Goal: Book appointment/travel/reservation

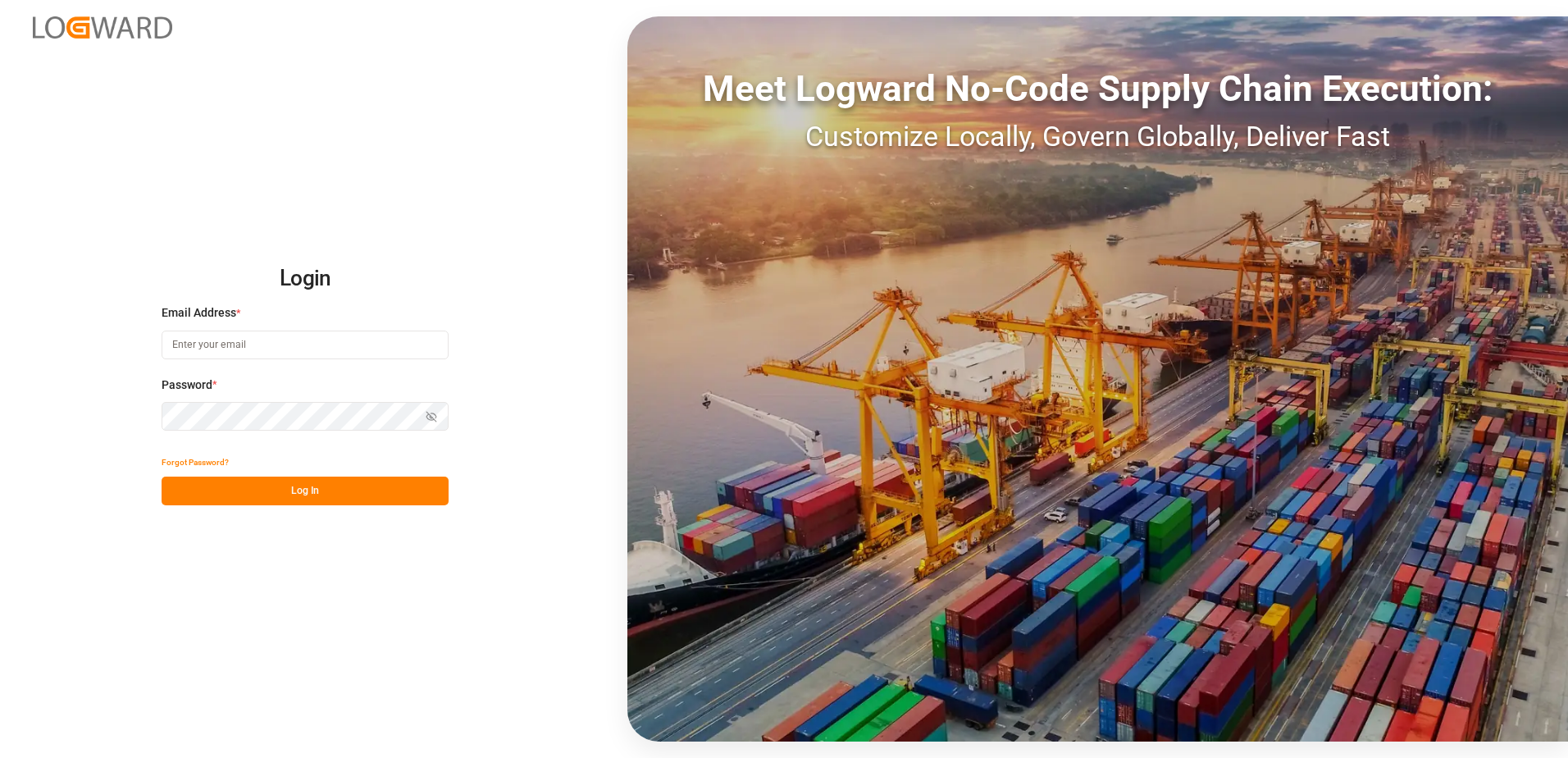
click at [240, 348] on input at bounding box center [305, 345] width 287 height 29
type input "[PERSON_NAME][EMAIL_ADDRESS][DOMAIN_NAME]"
click at [185, 492] on button "Log In" at bounding box center [305, 491] width 287 height 29
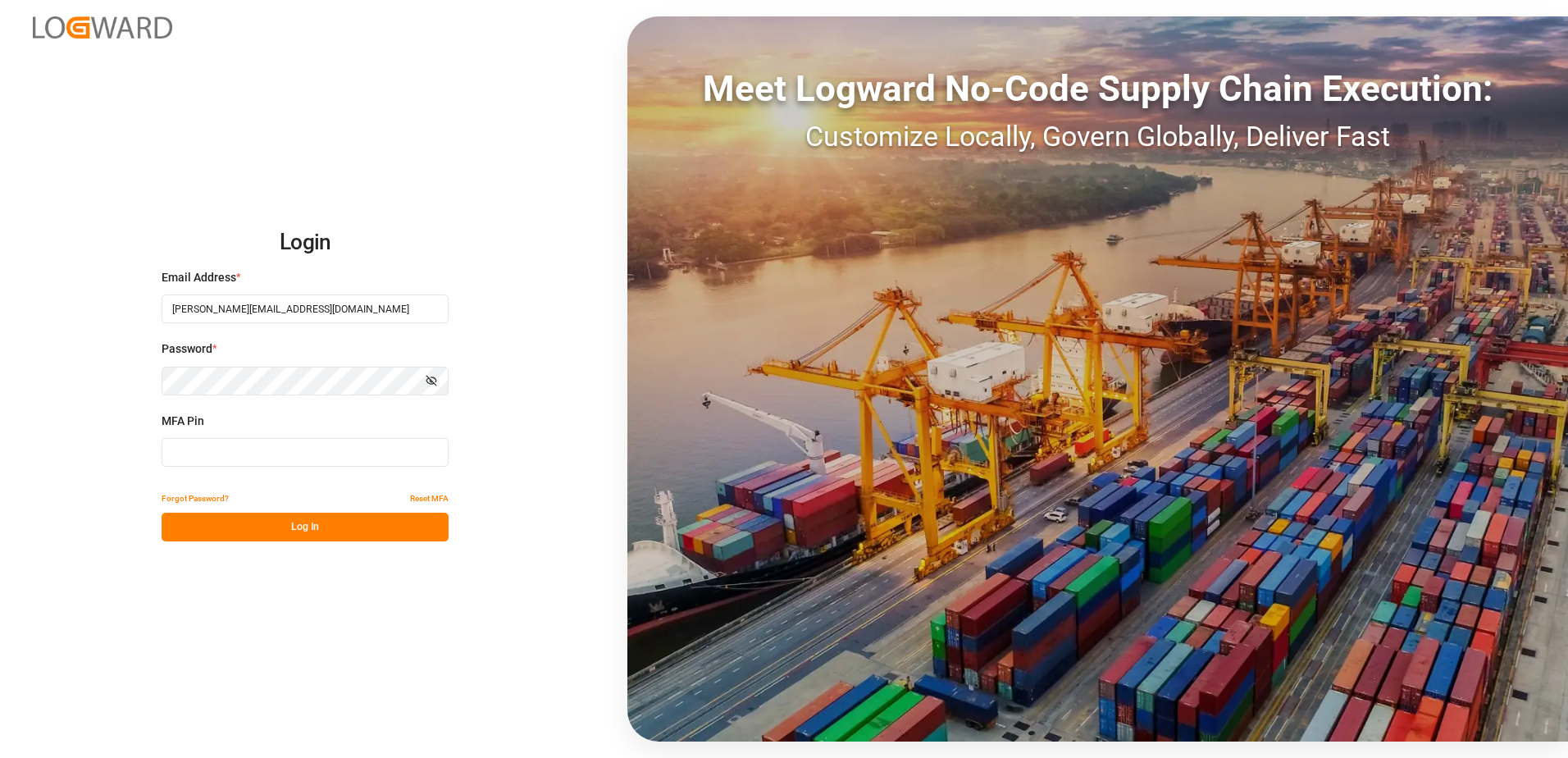
click at [192, 448] on input at bounding box center [305, 452] width 287 height 29
type input "674031"
click at [223, 517] on button "Log In" at bounding box center [305, 527] width 287 height 29
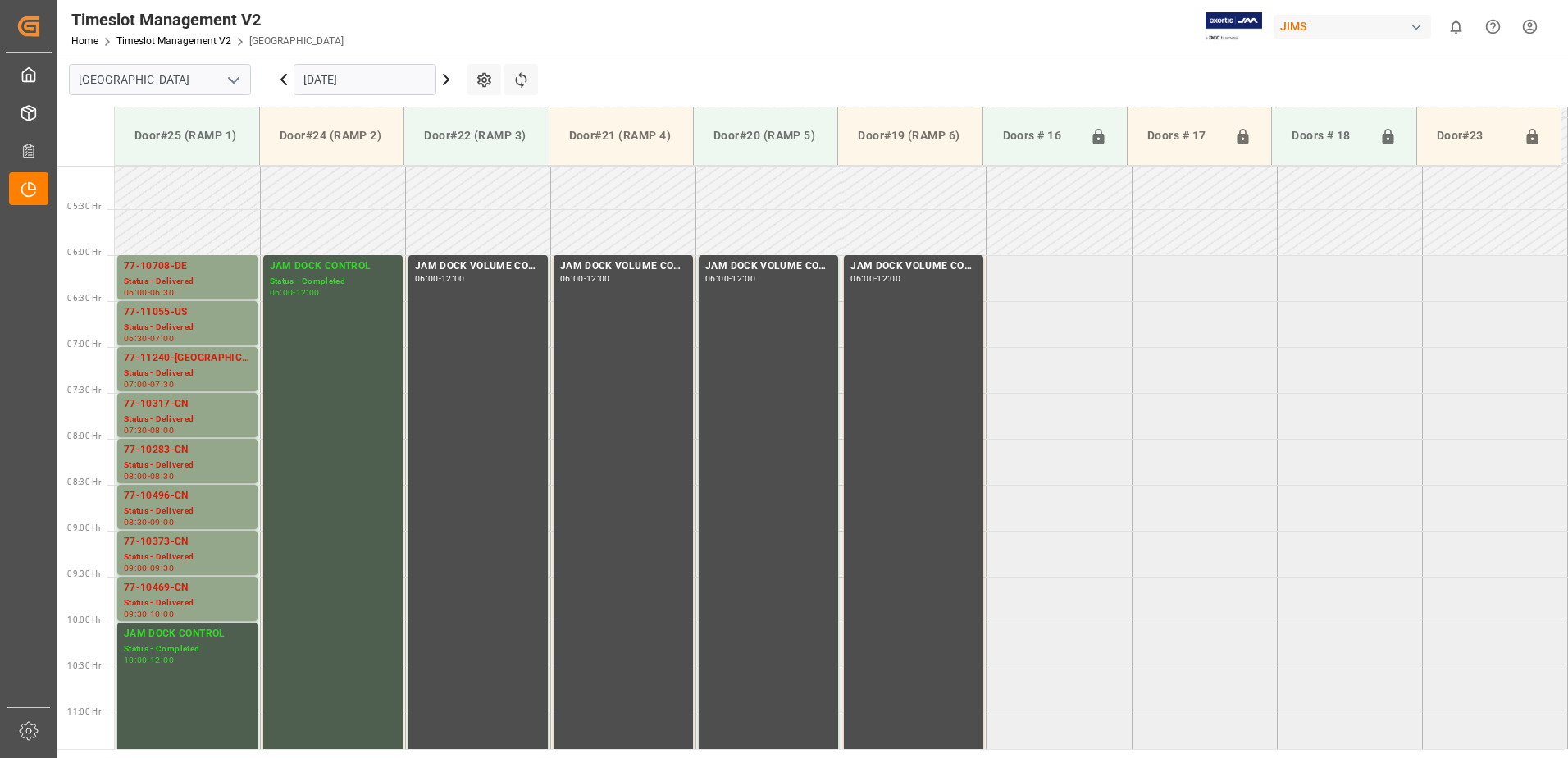
scroll to position [436, 0]
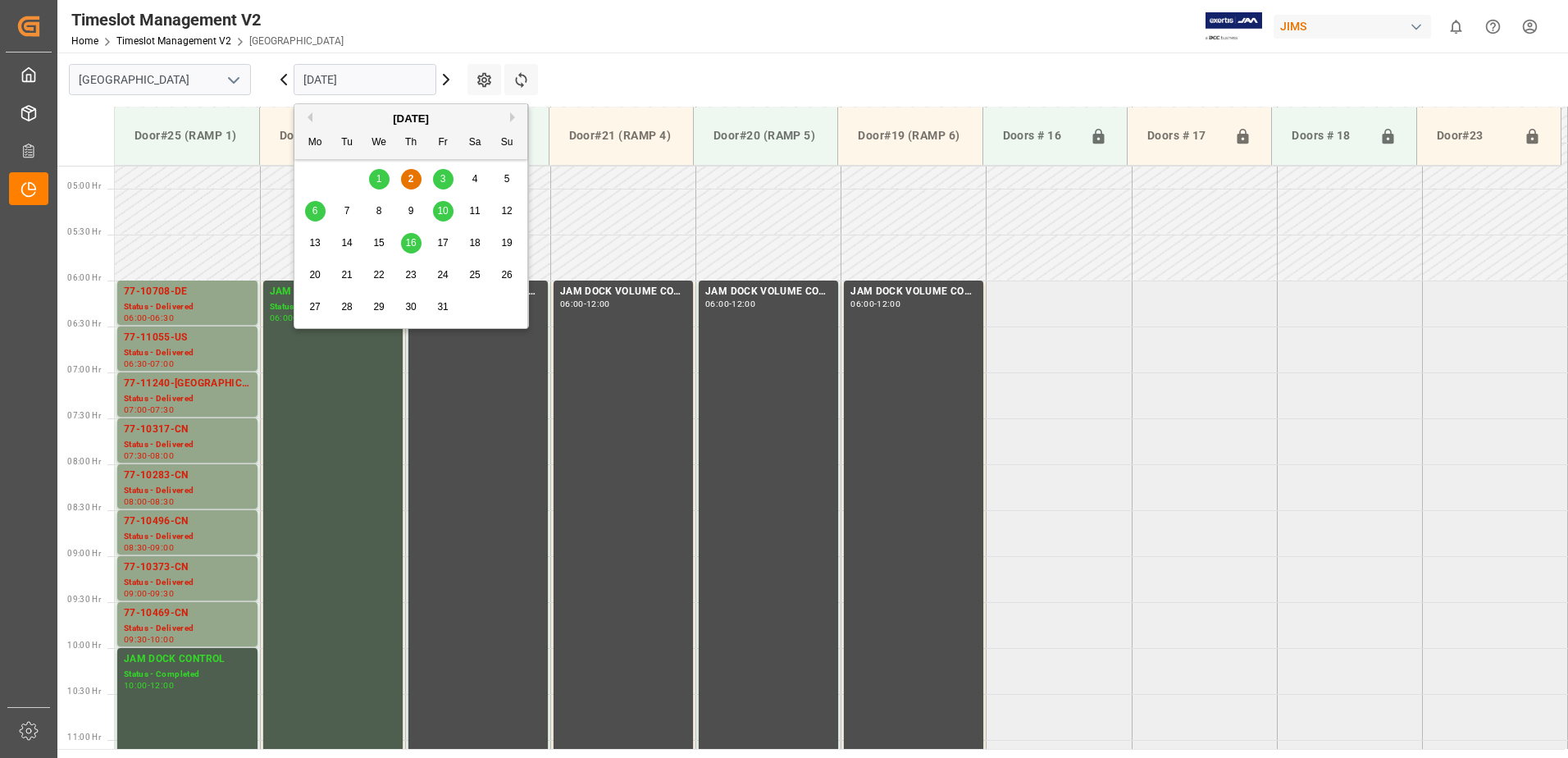
click at [380, 83] on input "[DATE]" at bounding box center [365, 79] width 143 height 31
click at [441, 178] on span "3" at bounding box center [443, 178] width 6 height 11
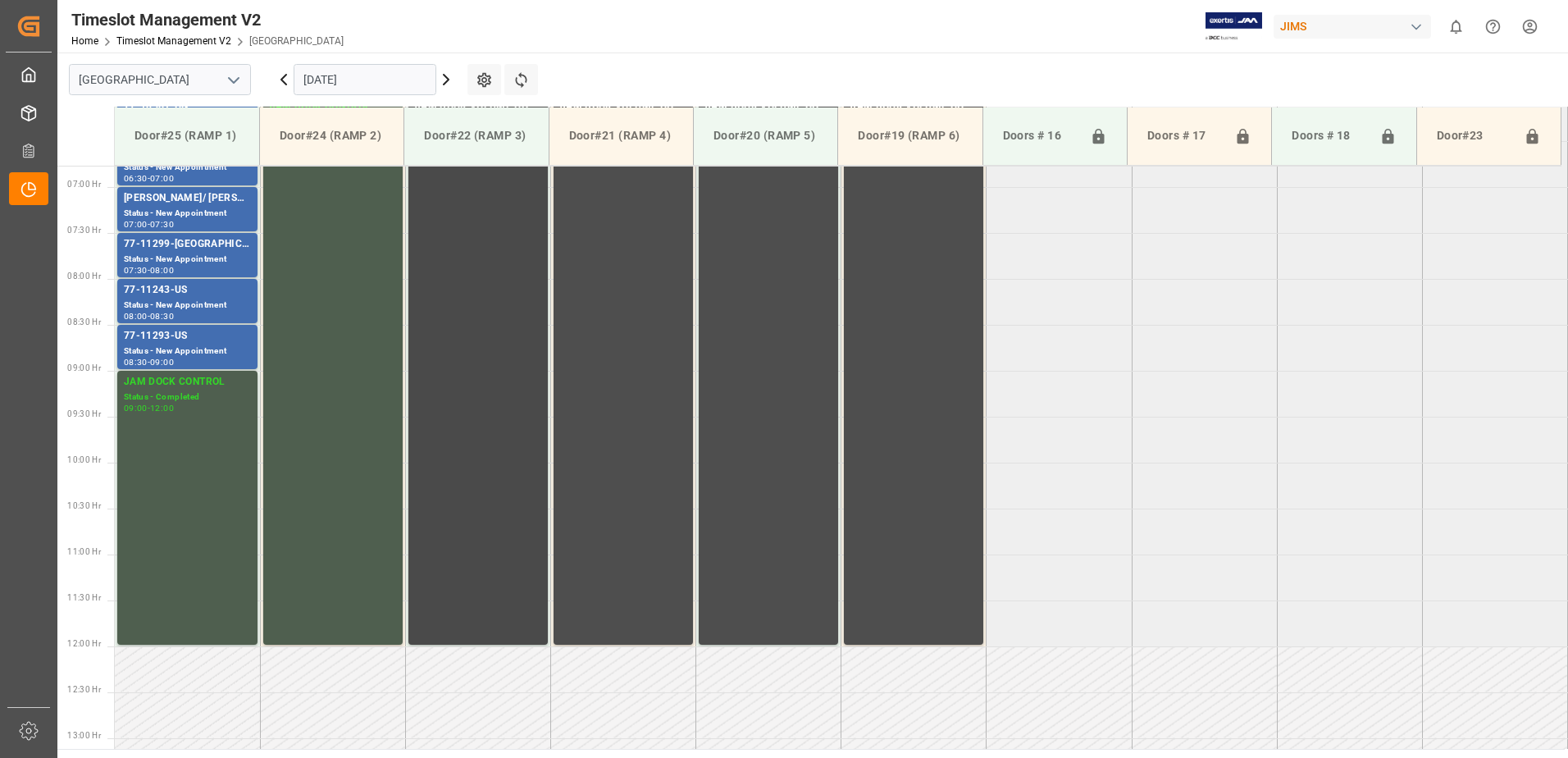
scroll to position [515, 0]
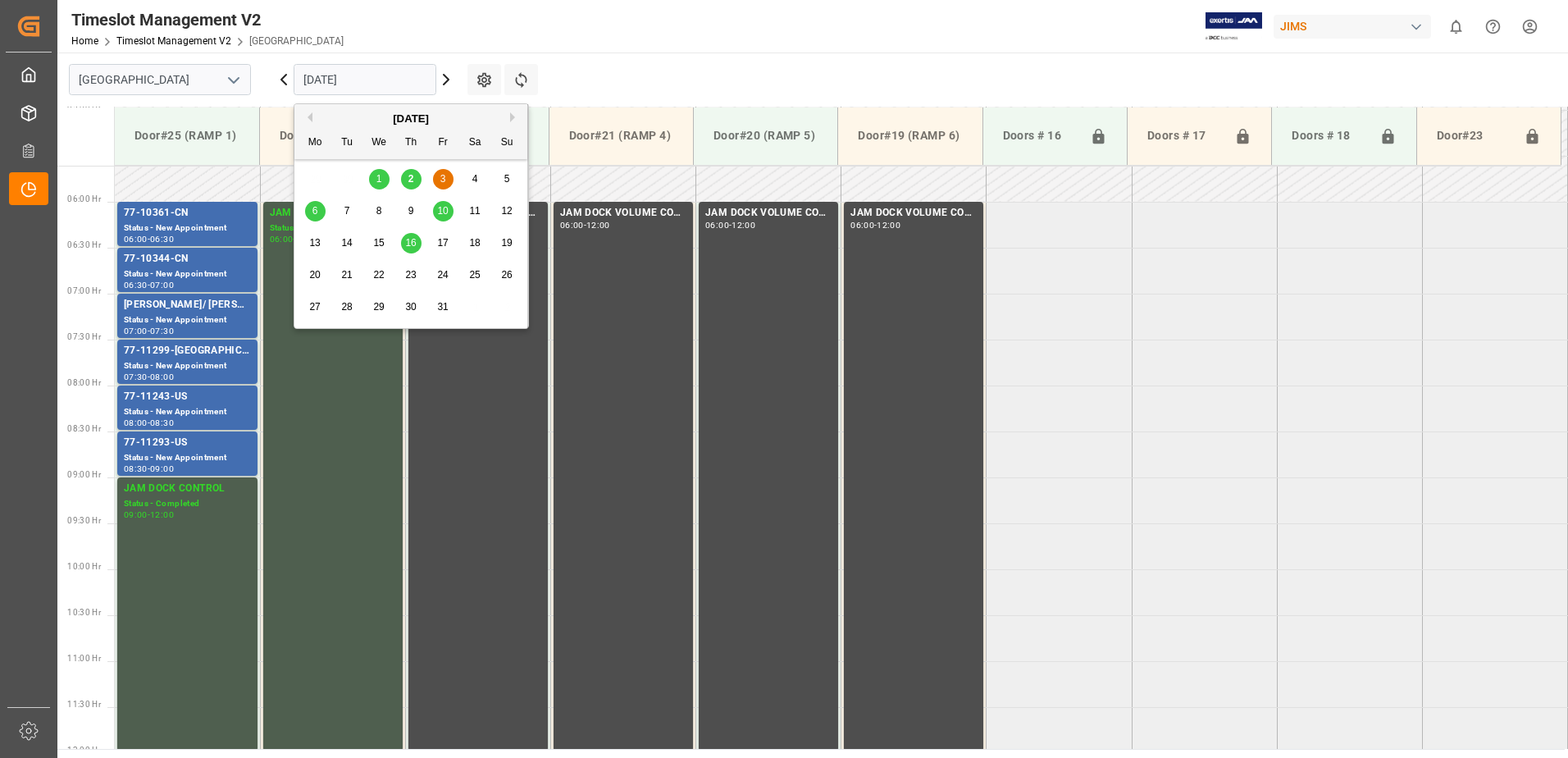
click at [391, 80] on input "[DATE]" at bounding box center [365, 79] width 143 height 31
click at [311, 209] on div "6" at bounding box center [314, 211] width 20 height 19
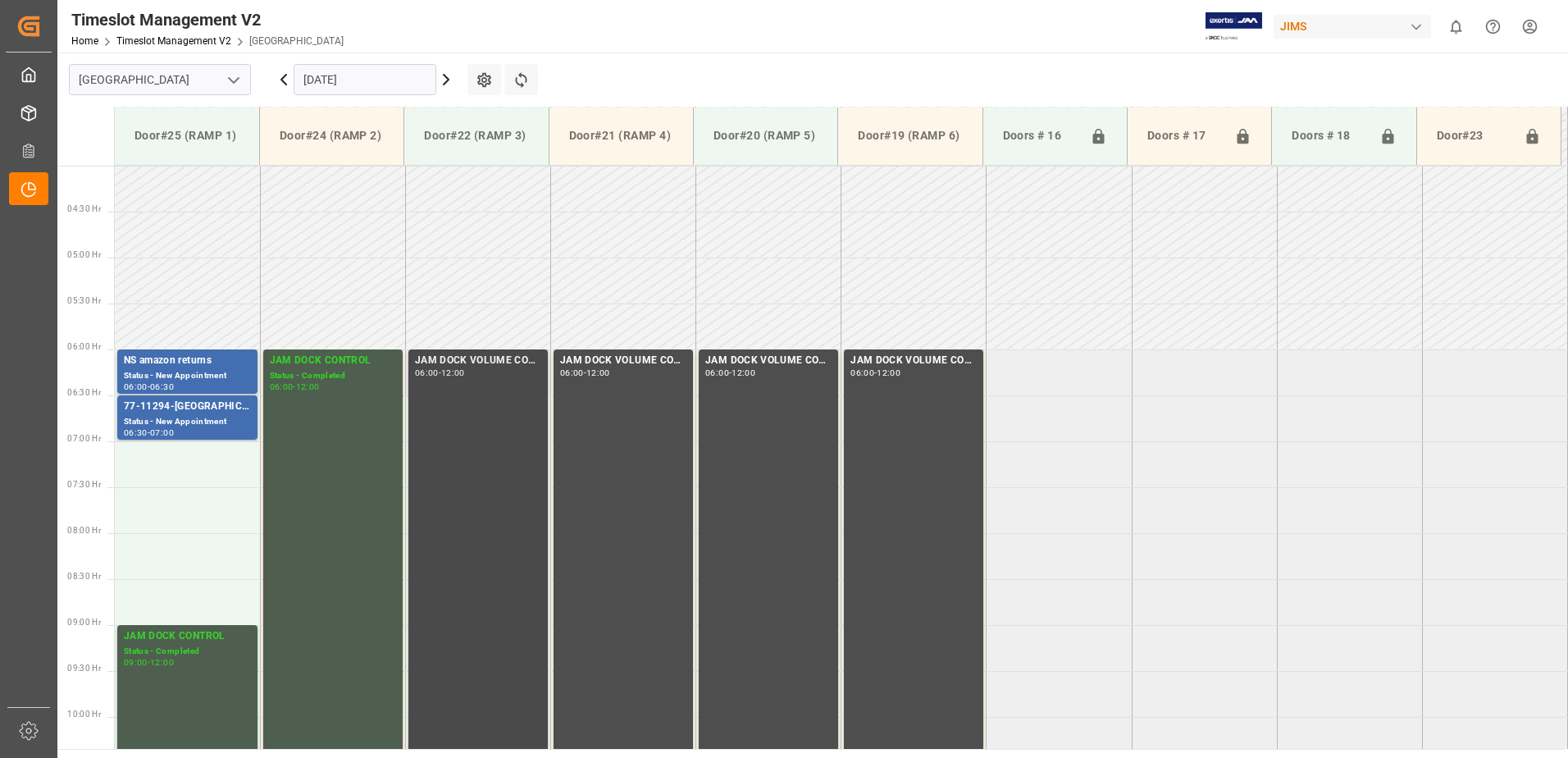
scroll to position [335, 0]
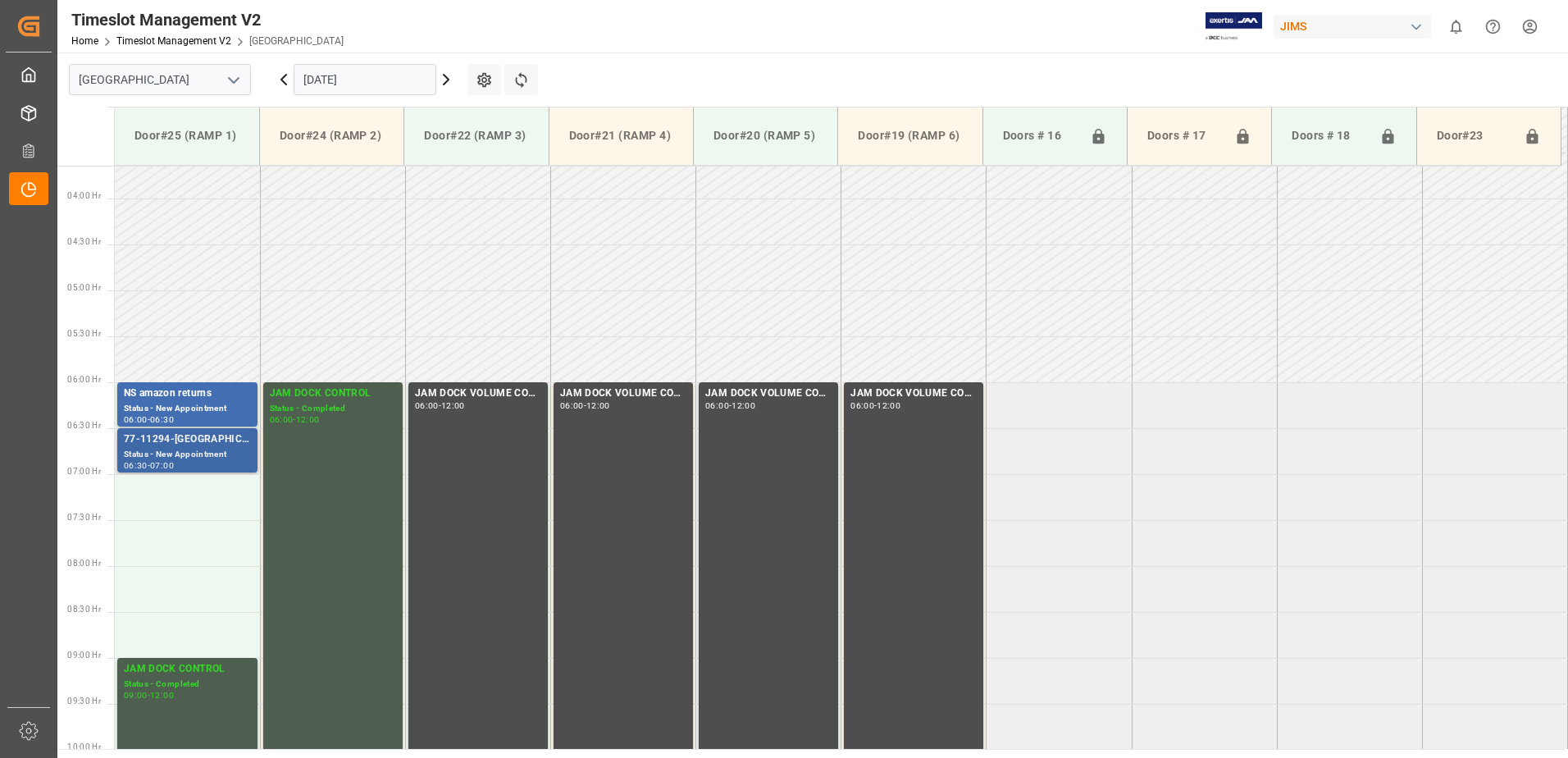
click at [165, 444] on div "77-11294-[GEOGRAPHIC_DATA]" at bounding box center [187, 439] width 127 height 17
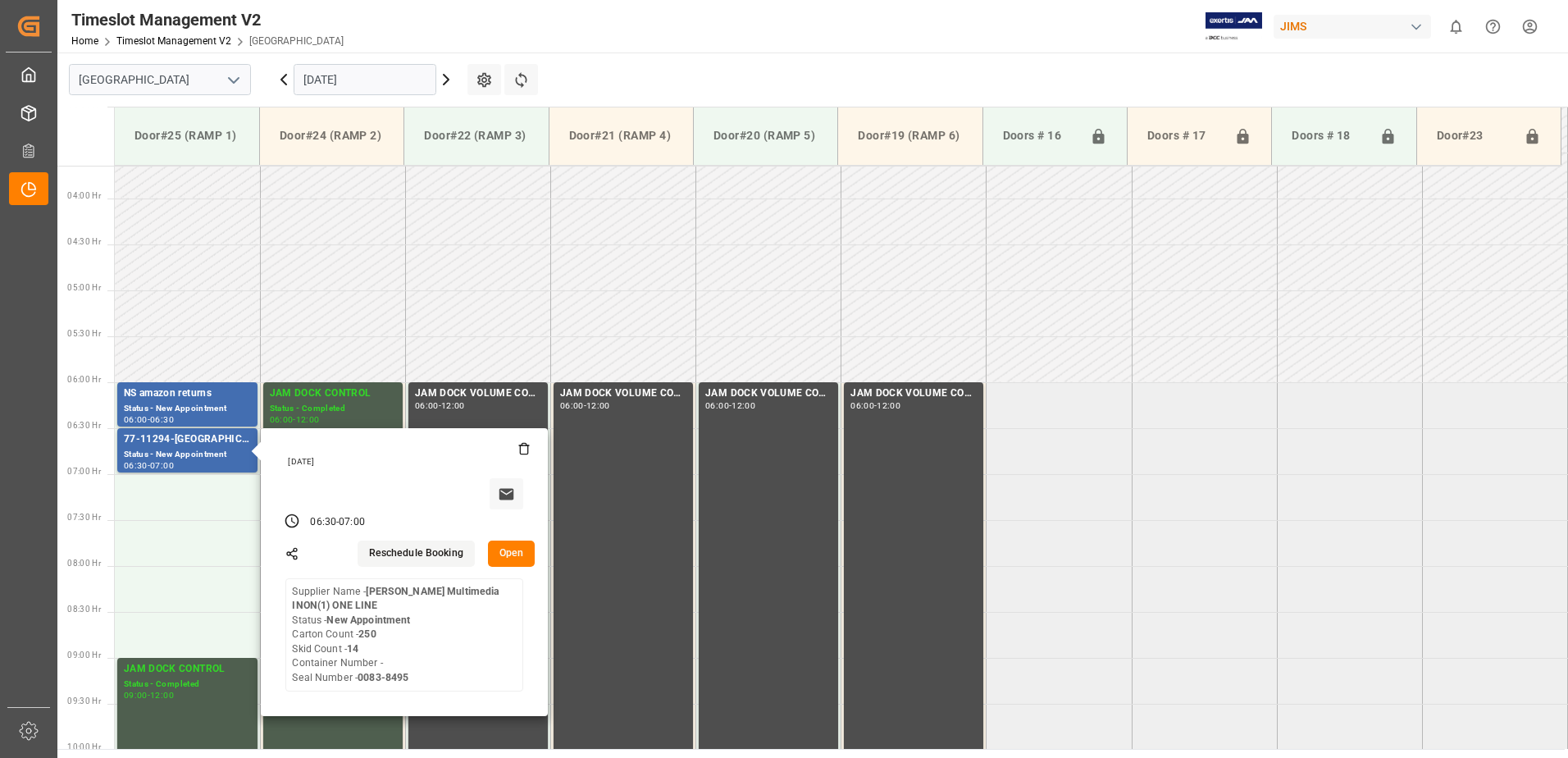
click at [374, 81] on input "[DATE]" at bounding box center [365, 79] width 143 height 31
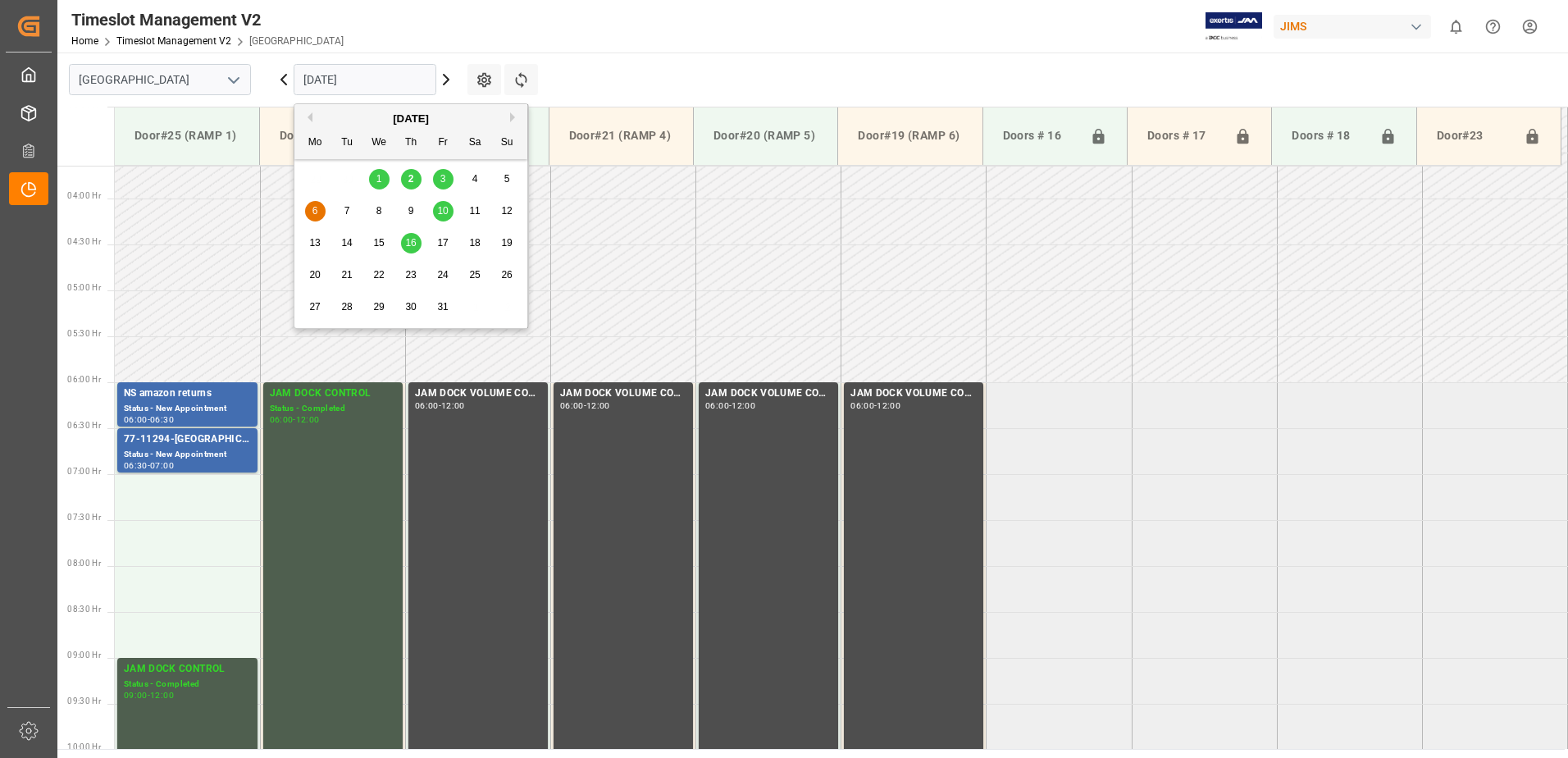
click at [445, 178] on span "3" at bounding box center [443, 178] width 6 height 11
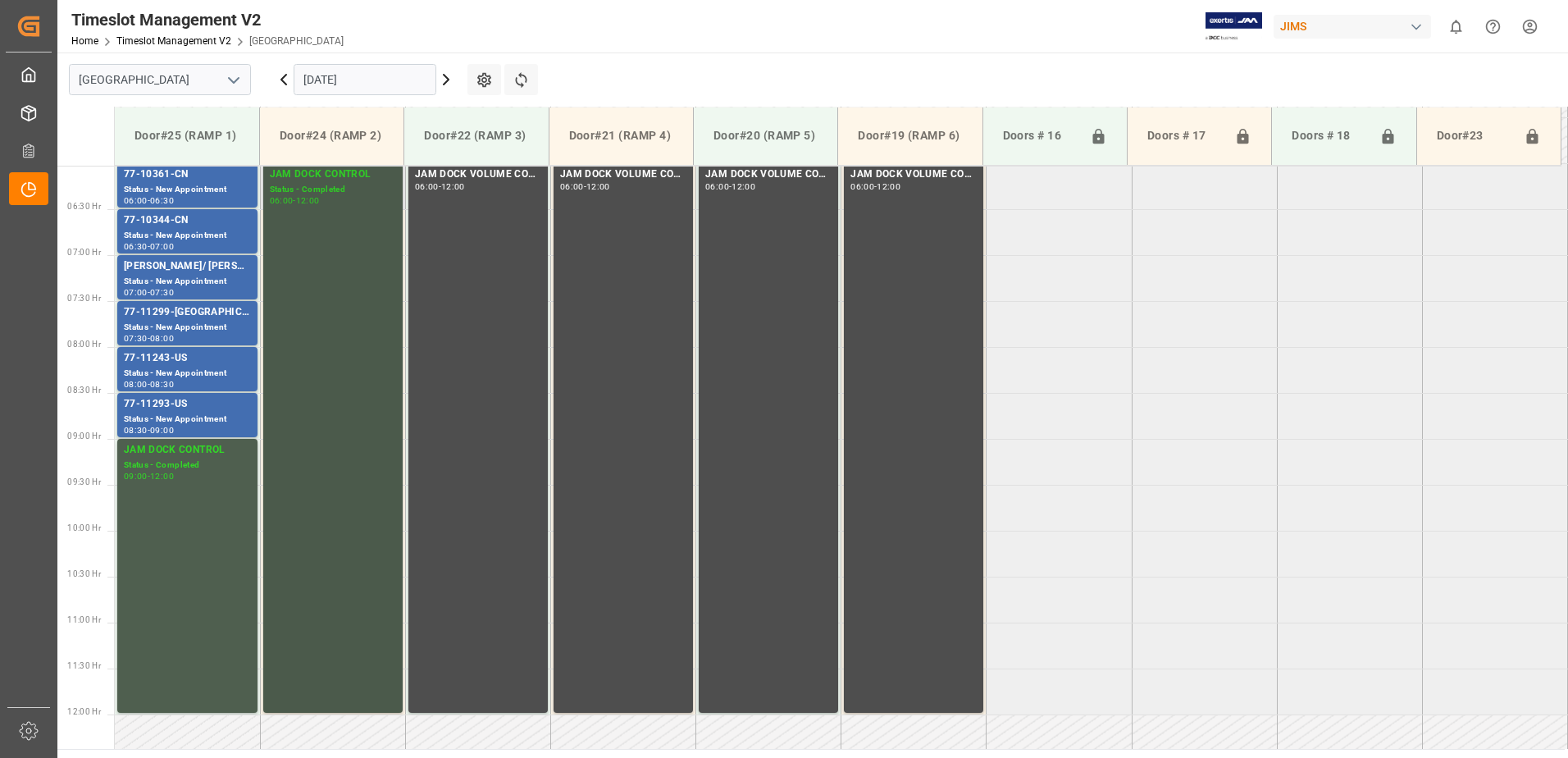
scroll to position [515, 0]
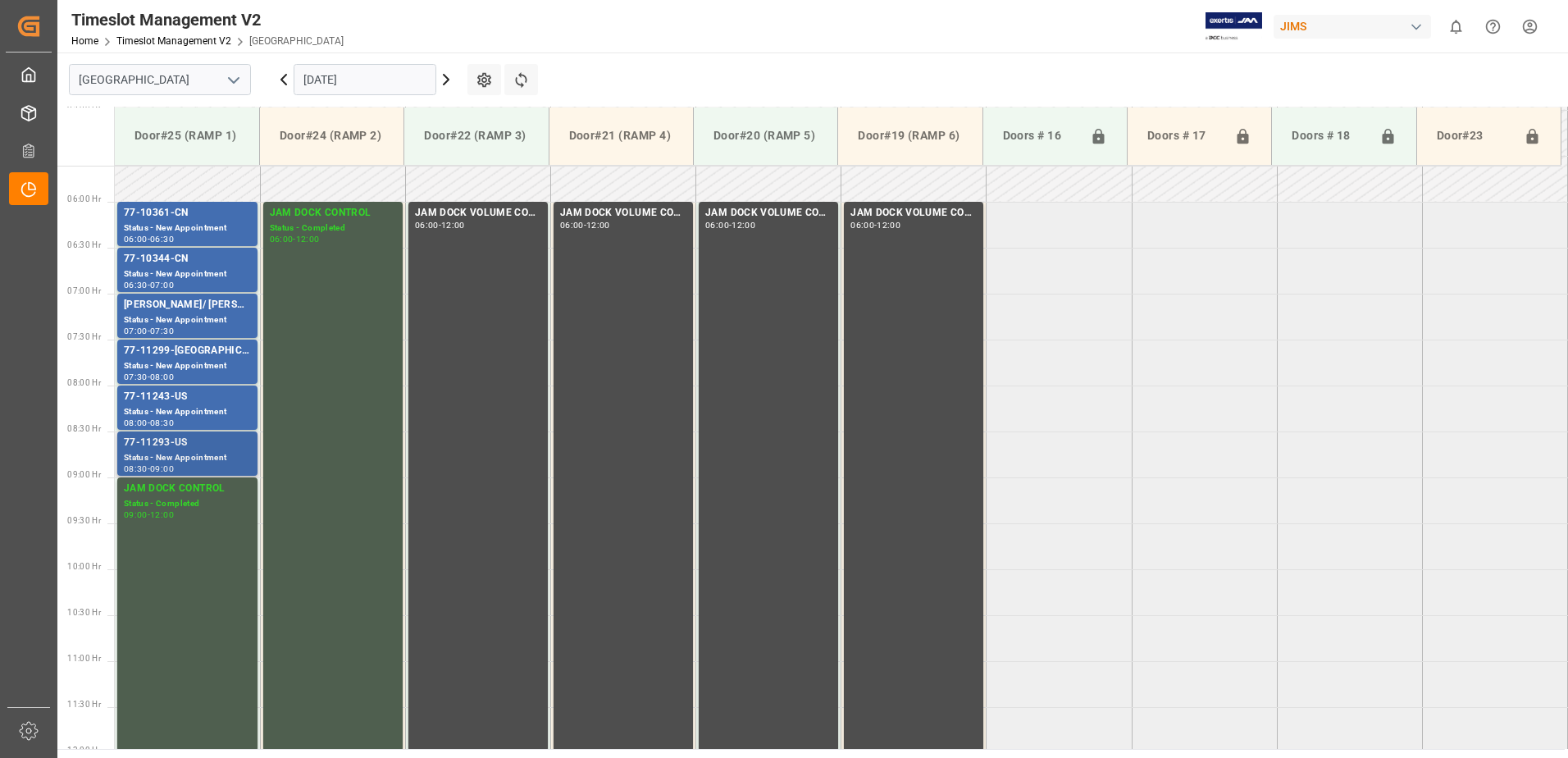
click at [177, 457] on div "Status - New Appointment" at bounding box center [187, 459] width 127 height 14
click at [177, 405] on div "77-11243-US" at bounding box center [187, 397] width 127 height 17
click at [185, 358] on div "77-11299-[GEOGRAPHIC_DATA]" at bounding box center [187, 351] width 127 height 17
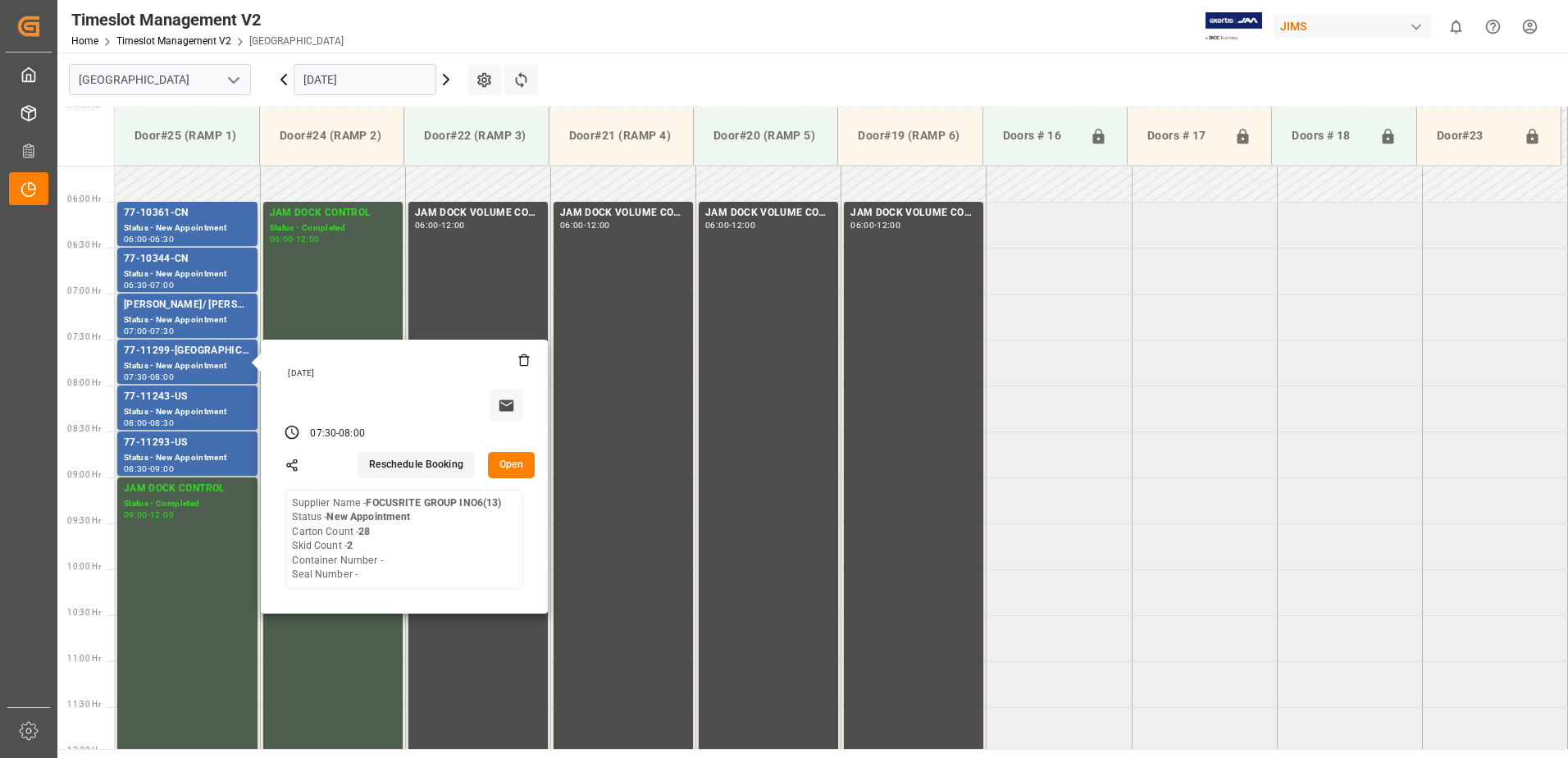
click at [380, 83] on input "[DATE]" at bounding box center [365, 79] width 143 height 31
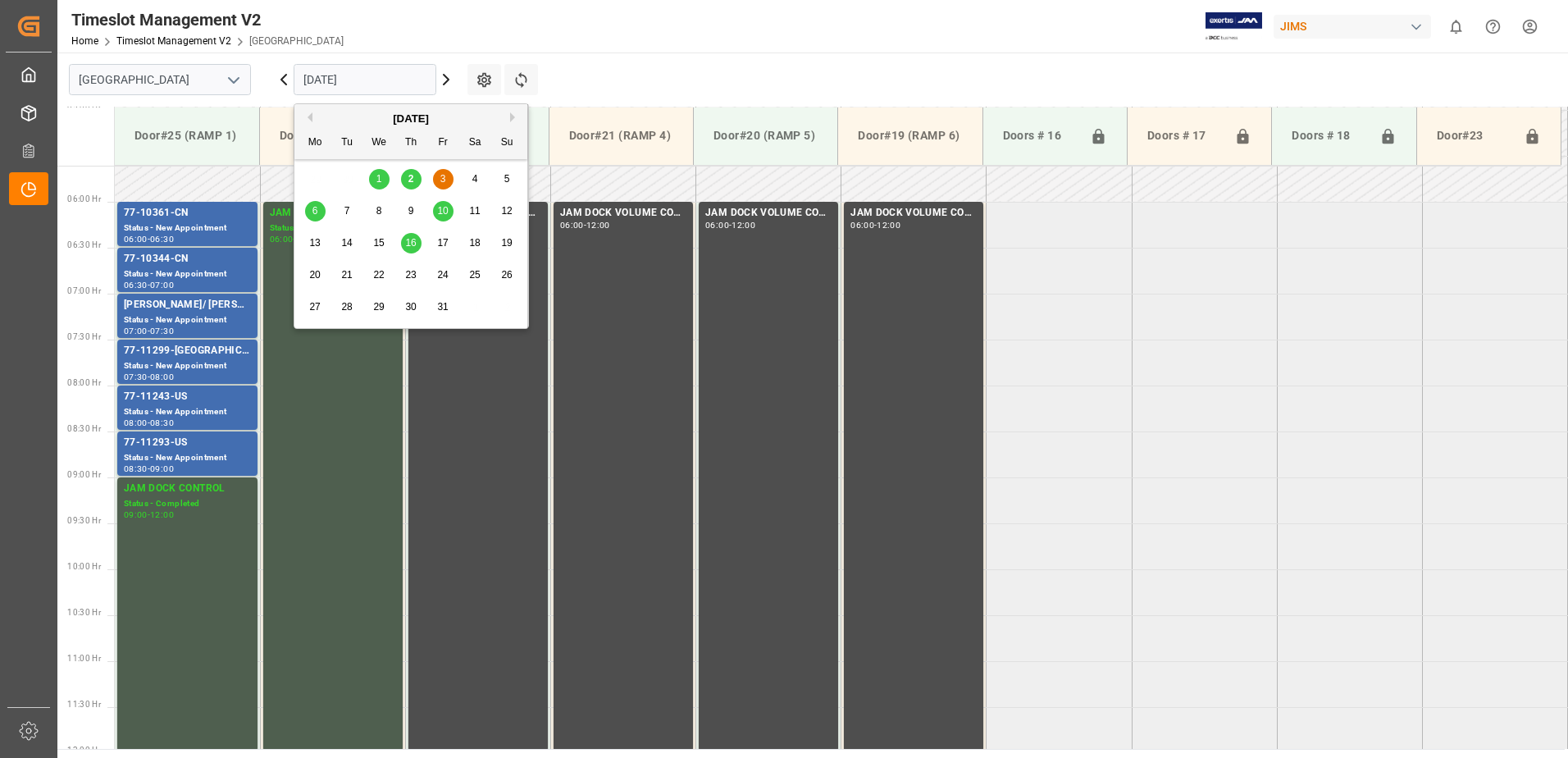
click at [317, 213] on span "6" at bounding box center [315, 210] width 6 height 11
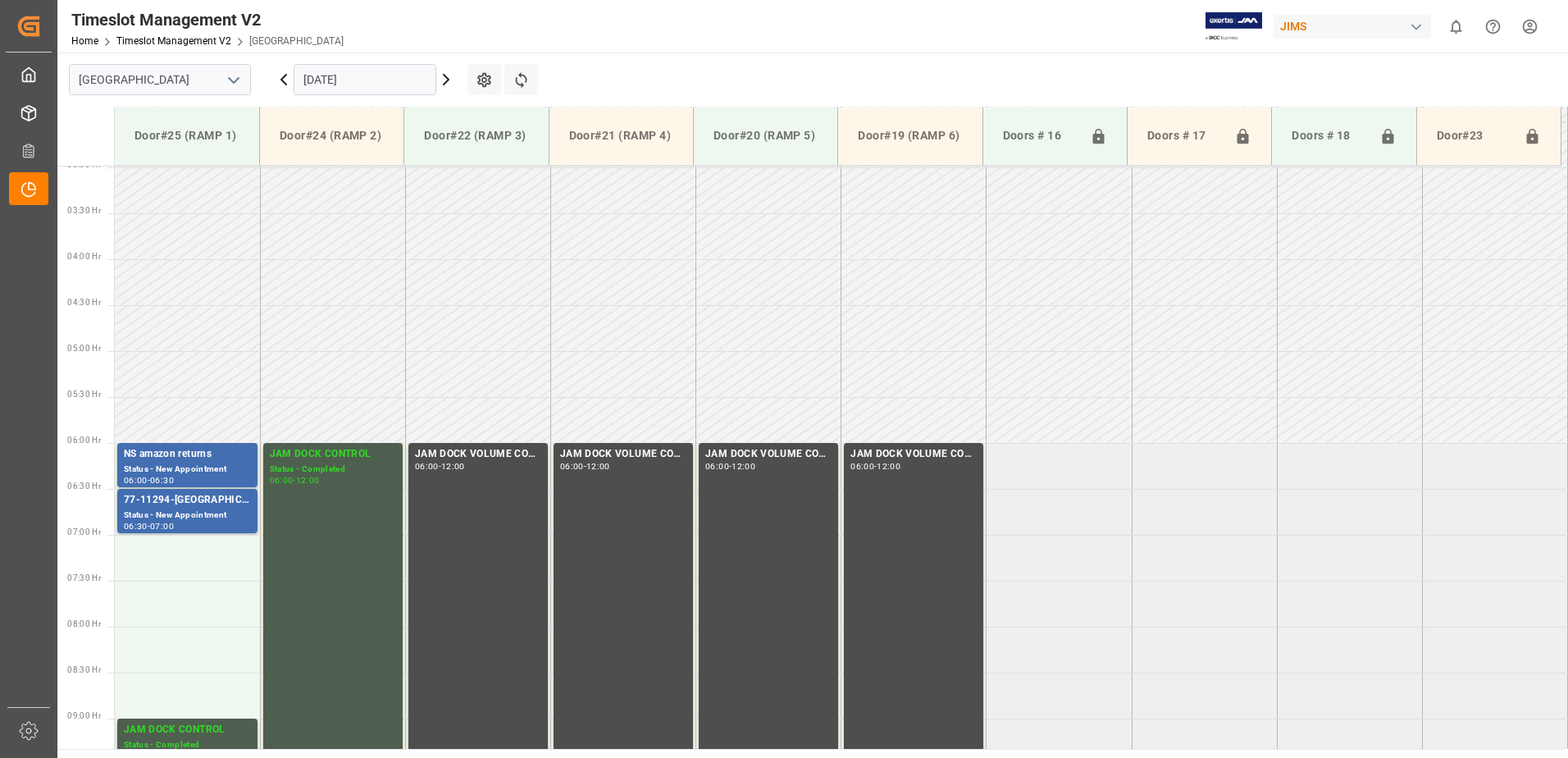
scroll to position [277, 0]
